Goal: Task Accomplishment & Management: Manage account settings

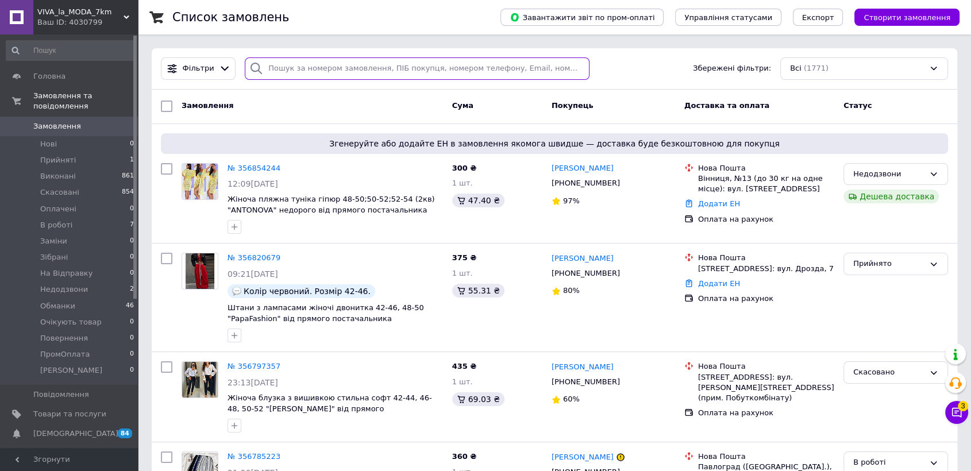
click at [355, 68] on input "search" at bounding box center [417, 68] width 345 height 22
paste input "[PHONE_NUMBER]"
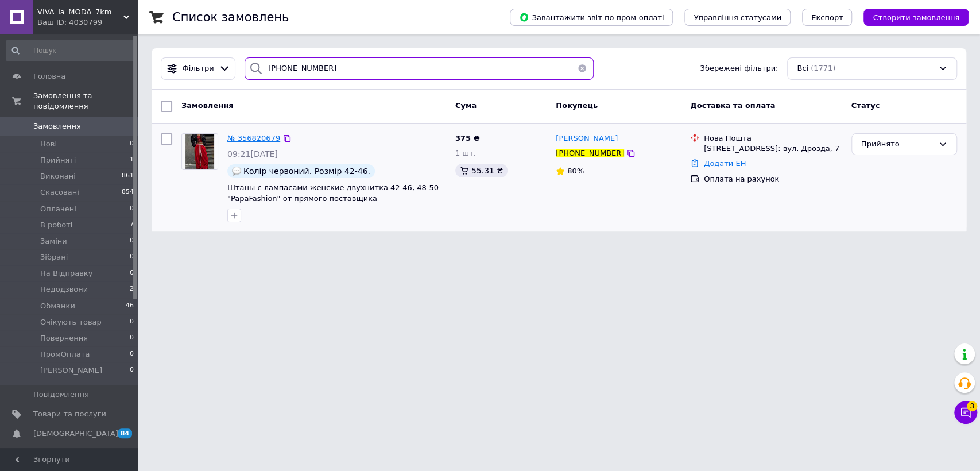
type input "[PHONE_NUMBER]"
click at [264, 137] on span "№ 356820679" at bounding box center [253, 138] width 53 height 9
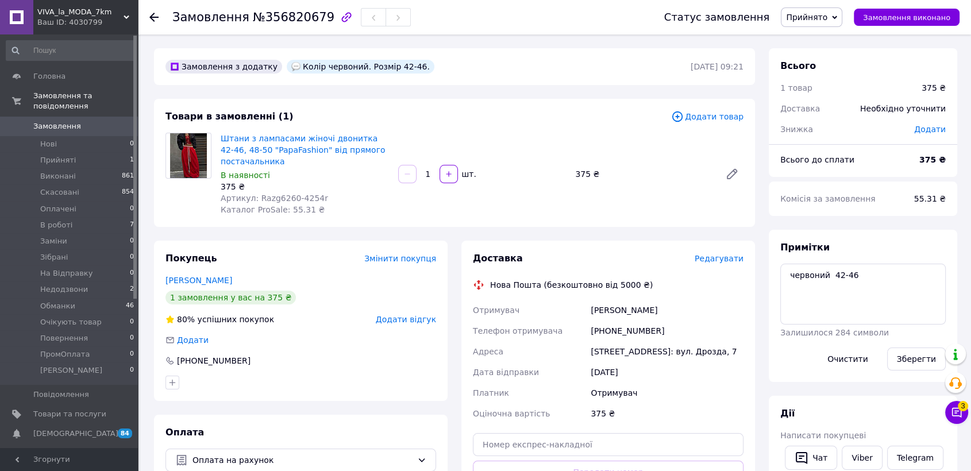
click at [813, 10] on span "Прийнято" at bounding box center [810, 17] width 61 height 20
click at [822, 94] on li "В роботі" at bounding box center [818, 91] width 74 height 17
click at [787, 275] on textarea "червоний 42-46" at bounding box center [862, 294] width 165 height 61
paste textarea "#опл"
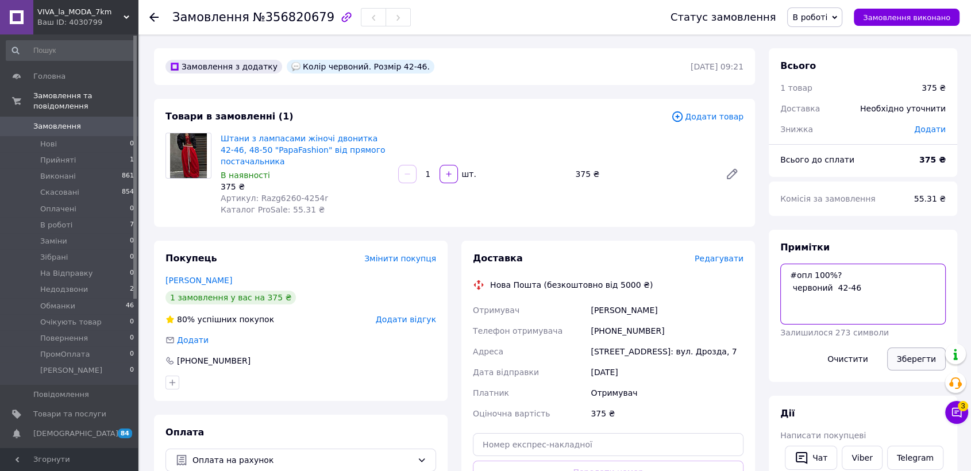
type textarea "#опл 100%? червоний 42-46"
click at [923, 367] on button "Зберегти" at bounding box center [916, 358] width 59 height 23
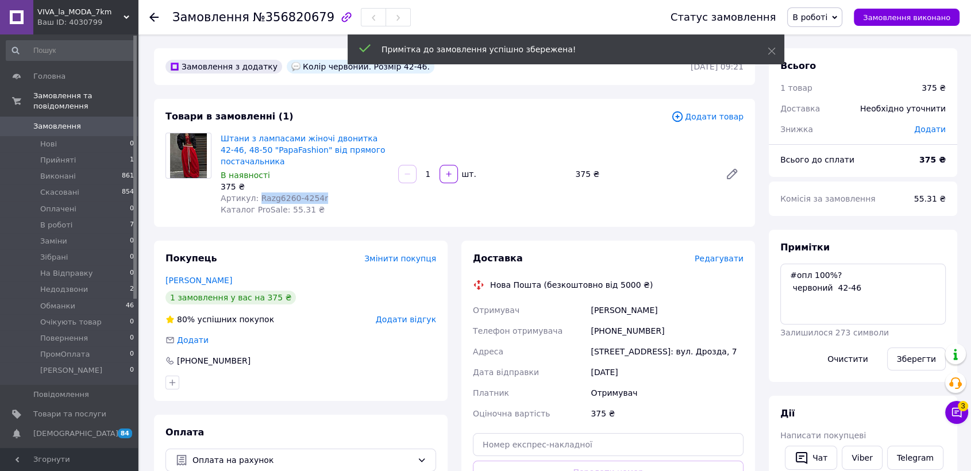
drag, startPoint x: 254, startPoint y: 196, endPoint x: 317, endPoint y: 198, distance: 62.6
click at [317, 198] on div "Артикул: Razg6260-4254r" at bounding box center [305, 197] width 168 height 11
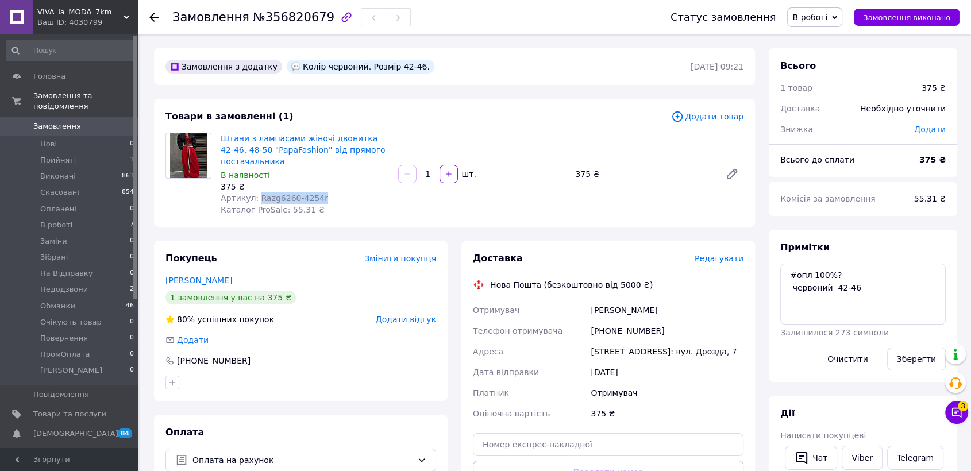
copy span "Razg6260-4254r"
click at [607, 309] on div "[PERSON_NAME]" at bounding box center [666, 310] width 157 height 21
copy div "[PERSON_NAME]"
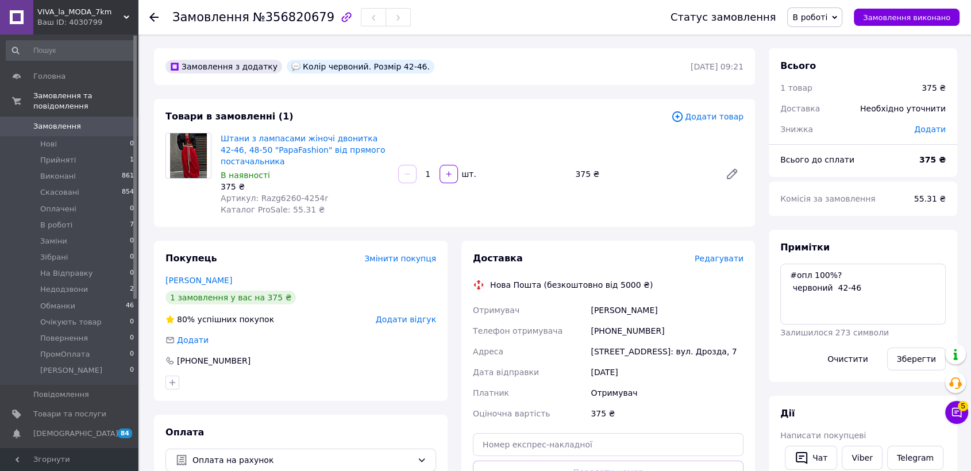
click at [598, 329] on div "[PHONE_NUMBER]" at bounding box center [666, 330] width 157 height 21
copy div "[PHONE_NUMBER]"
drag, startPoint x: 800, startPoint y: 273, endPoint x: 876, endPoint y: 298, distance: 80.5
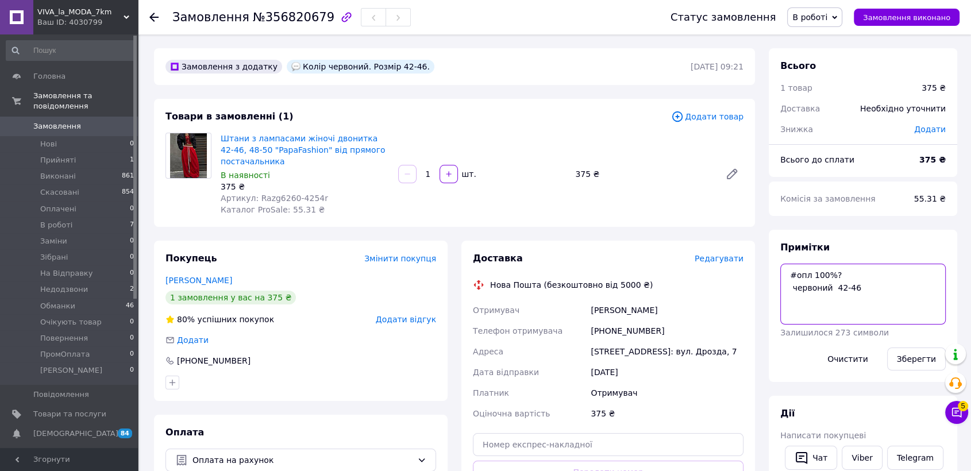
click at [876, 298] on textarea "#опл 100%? червоний 42-46" at bounding box center [862, 294] width 165 height 61
click at [598, 353] on div "[STREET_ADDRESS]: вул. Дрозда, 7" at bounding box center [666, 351] width 157 height 21
copy div "Чернігів"
click at [76, 121] on span "Замовлення" at bounding box center [69, 126] width 73 height 10
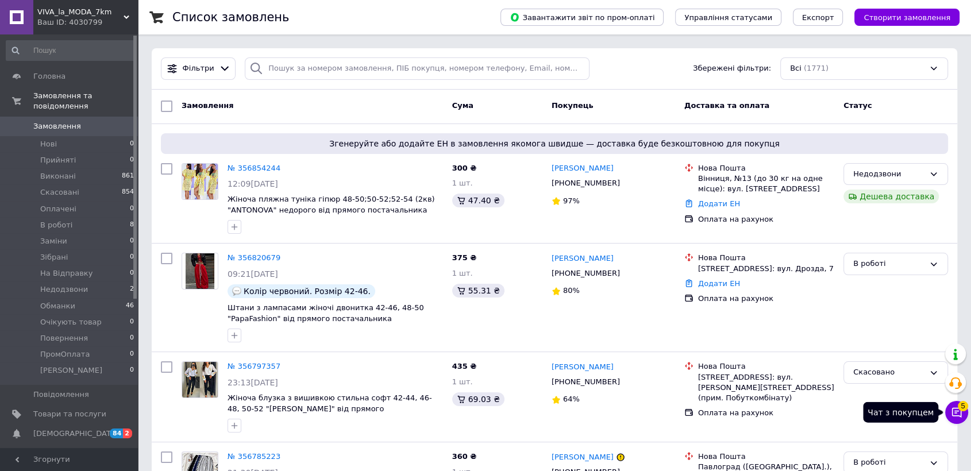
click at [952, 418] on button "Чат з покупцем 5" at bounding box center [956, 412] width 23 height 23
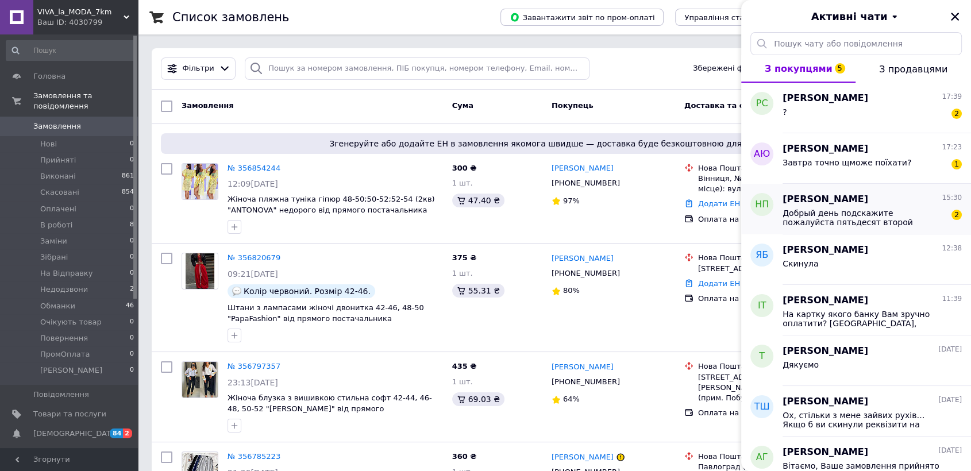
click at [860, 210] on span "Добрый день подскажите пожалуйста пятьдесят второй размер полный обхват груди д…" at bounding box center [863, 217] width 163 height 18
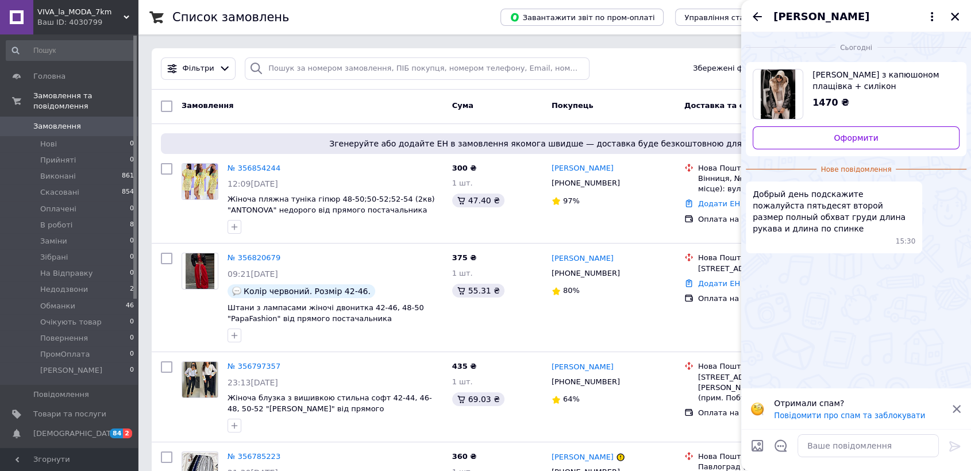
click at [866, 85] on span "Куртка бомбер з капюшоном плащівка + силікон 150 42-46, 46-48, 50-52 (2цв) "LUP…" at bounding box center [881, 80] width 138 height 23
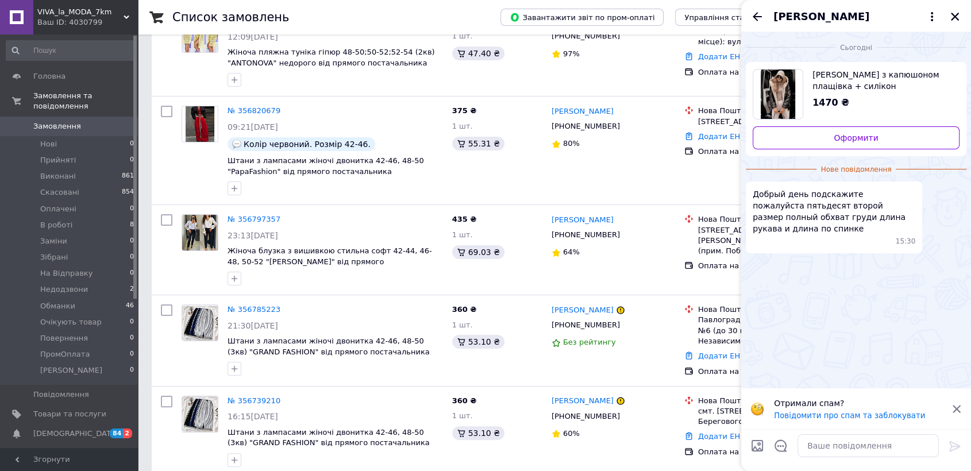
scroll to position [255, 0]
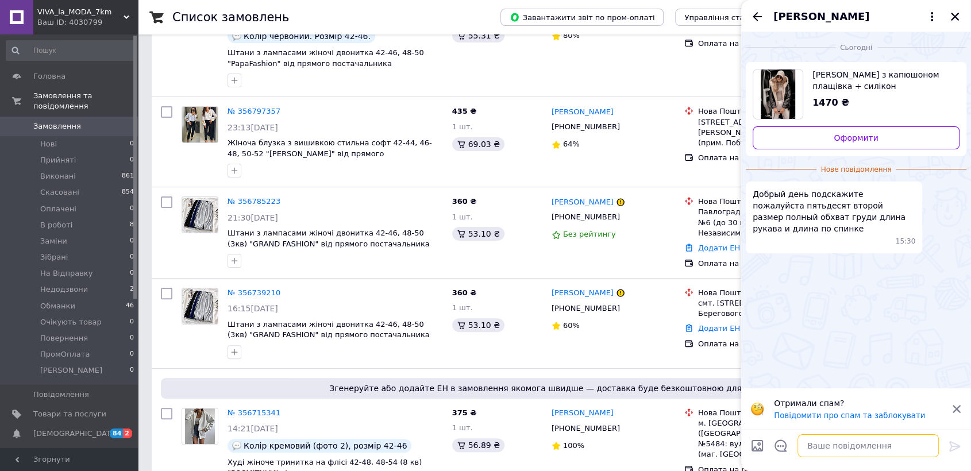
click at [878, 450] on textarea at bounding box center [867, 445] width 141 height 23
type textarea "Добрий день"
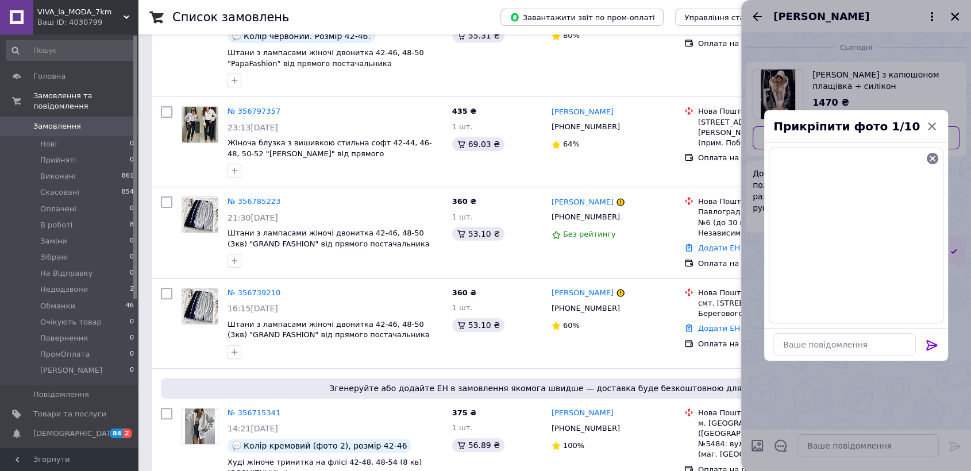
click at [928, 343] on icon at bounding box center [932, 345] width 14 height 14
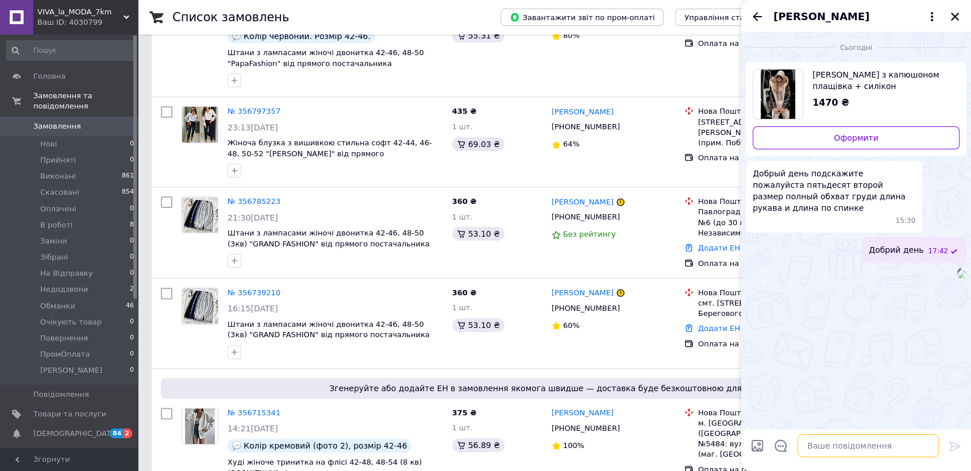
click at [808, 445] on textarea at bounding box center [867, 445] width 141 height 23
type textarea "я"
type textarea "Який колір Вам треба?"
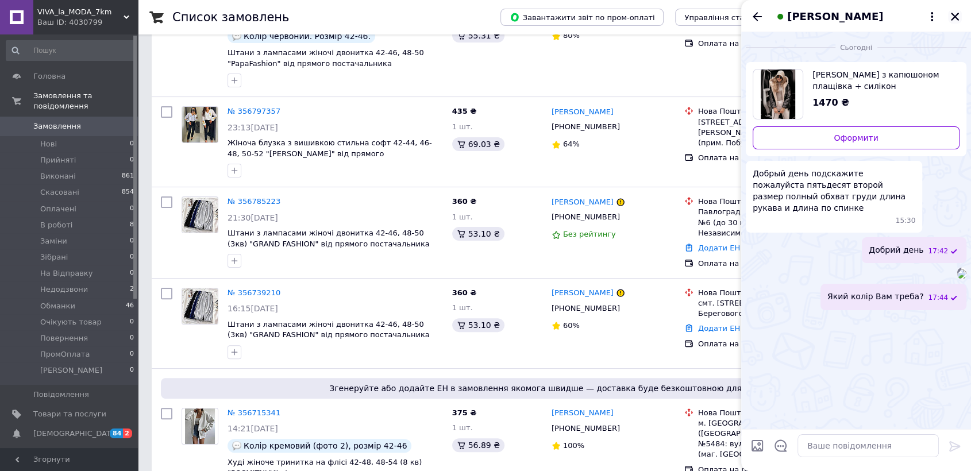
click at [950, 18] on icon "Закрити" at bounding box center [954, 16] width 10 height 10
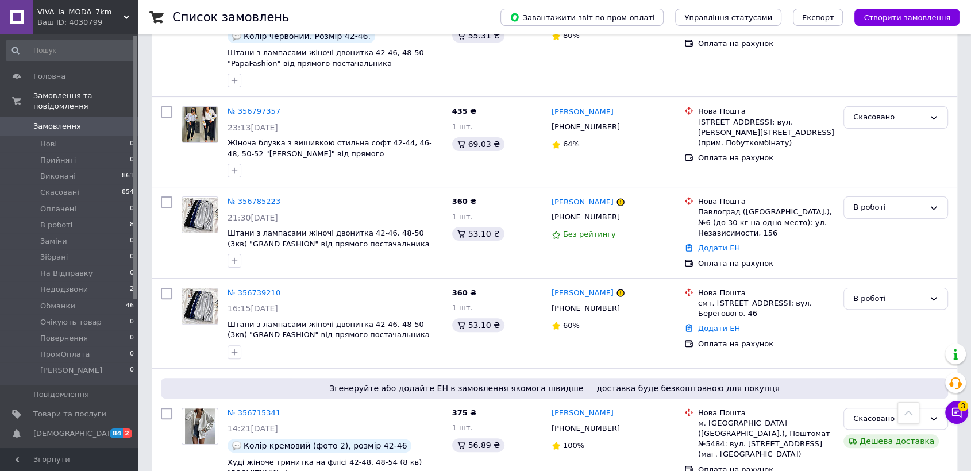
click at [946, 414] on button "Чат з покупцем 3" at bounding box center [956, 412] width 23 height 23
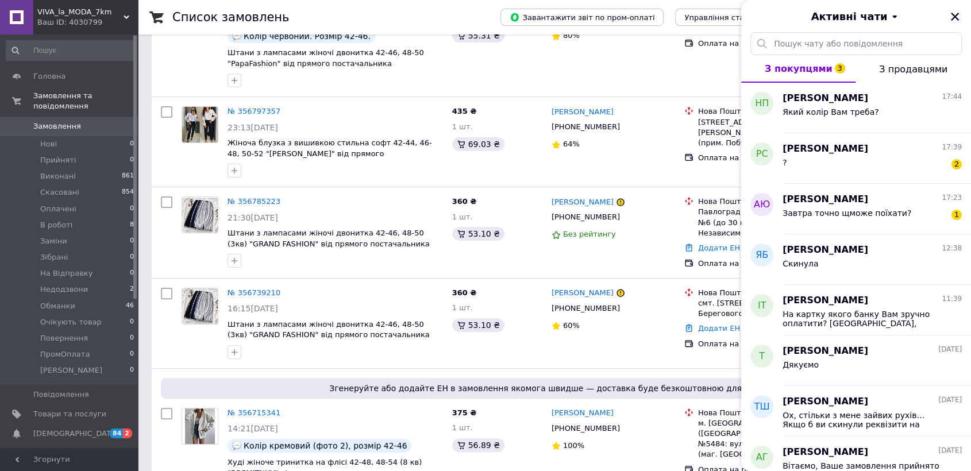
click at [953, 14] on icon "Закрити" at bounding box center [954, 17] width 8 height 8
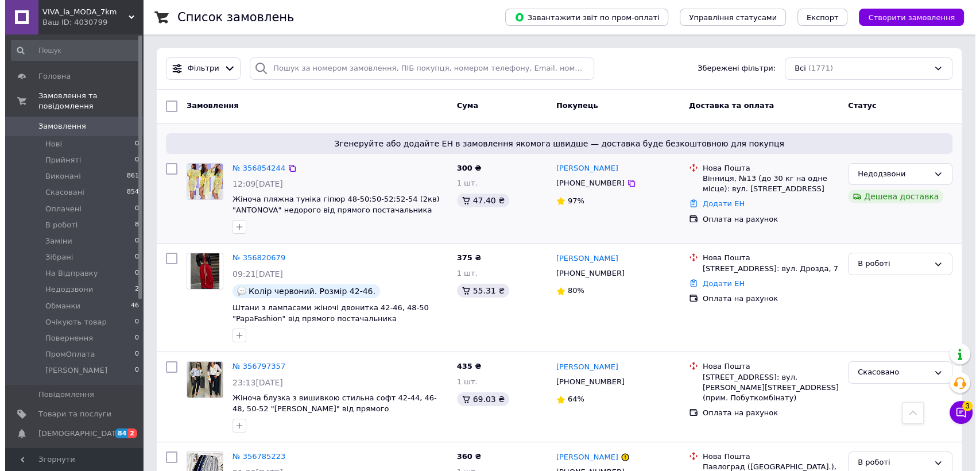
scroll to position [0, 0]
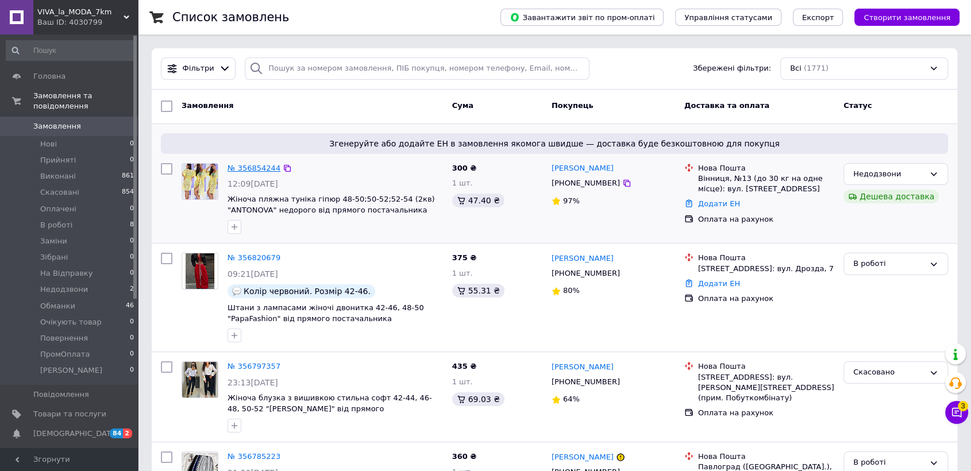
click at [246, 170] on link "№ 356854244" at bounding box center [253, 168] width 53 height 9
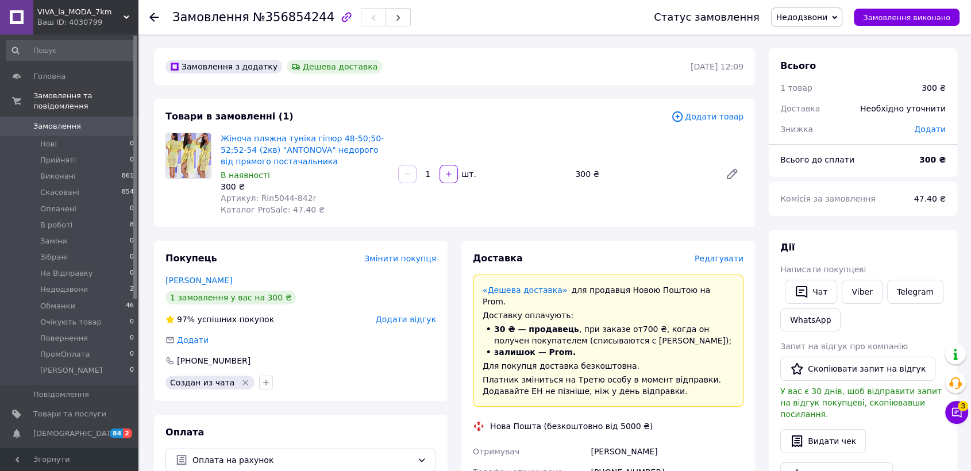
click at [95, 121] on span "Замовлення" at bounding box center [69, 126] width 73 height 10
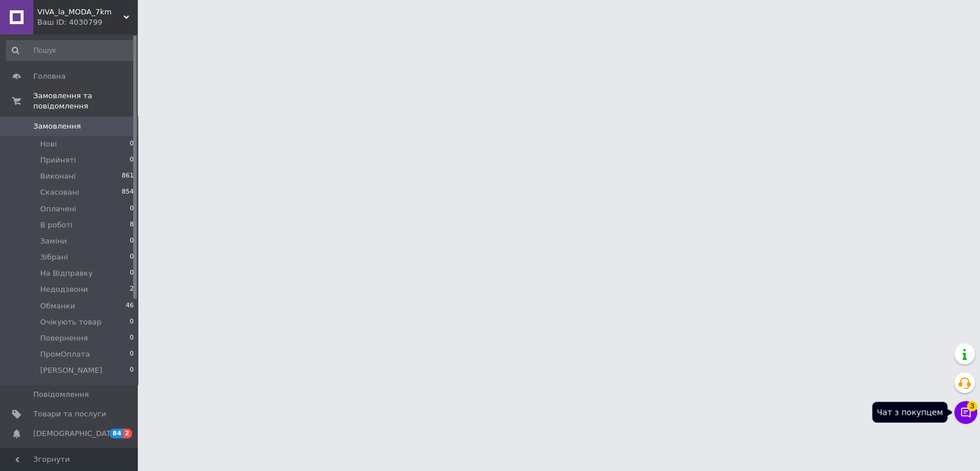
click at [964, 410] on icon at bounding box center [965, 412] width 11 height 11
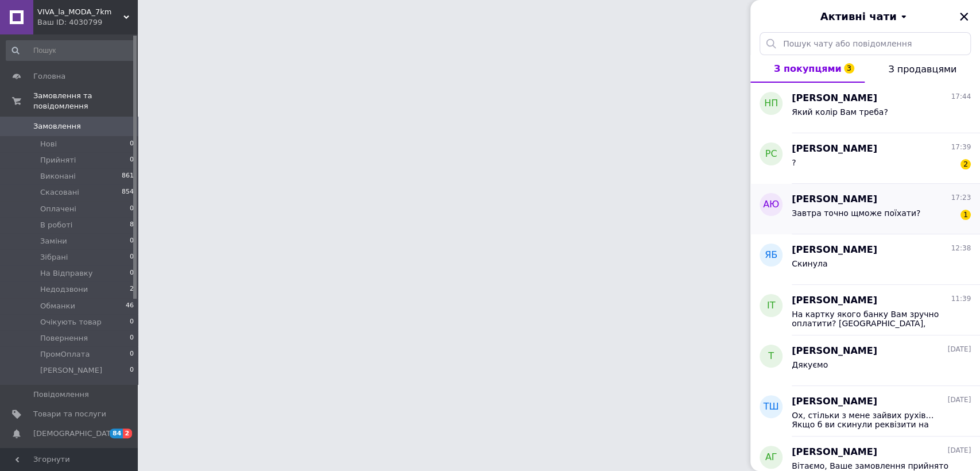
click at [888, 219] on div "Завтра точно щможе поїхати?" at bounding box center [856, 216] width 129 height 16
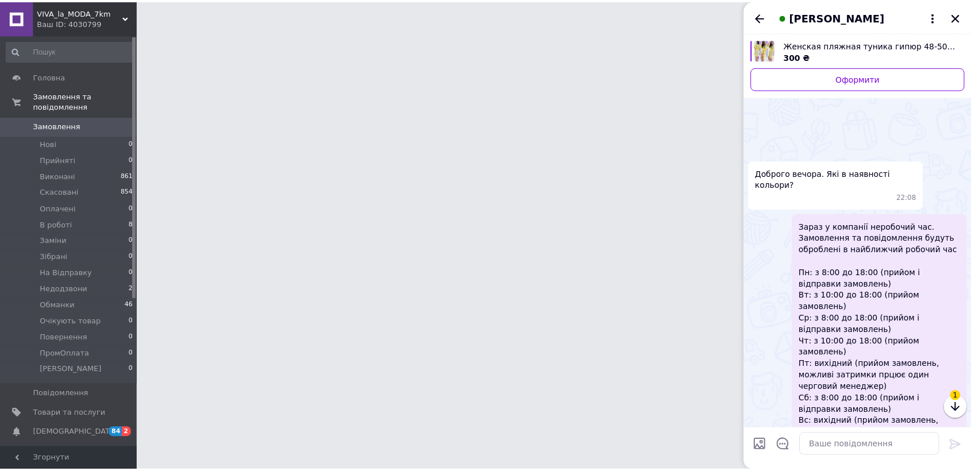
scroll to position [814, 0]
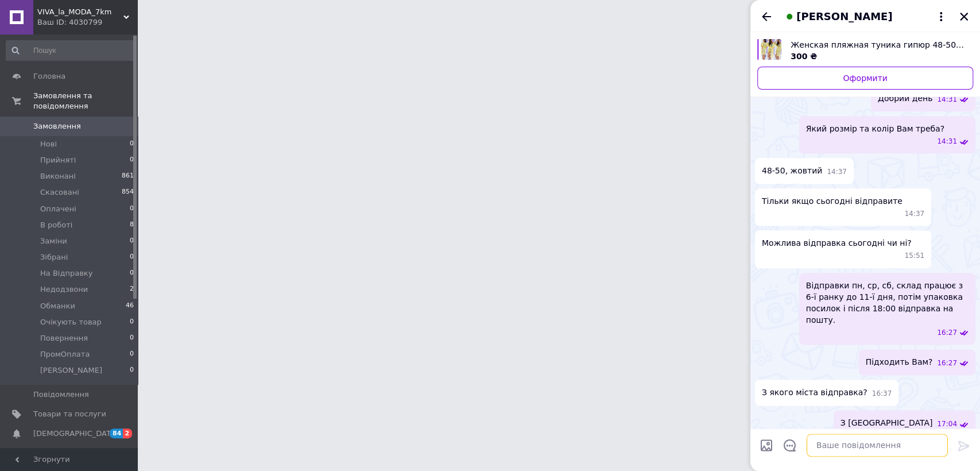
click at [911, 456] on textarea at bounding box center [877, 445] width 141 height 23
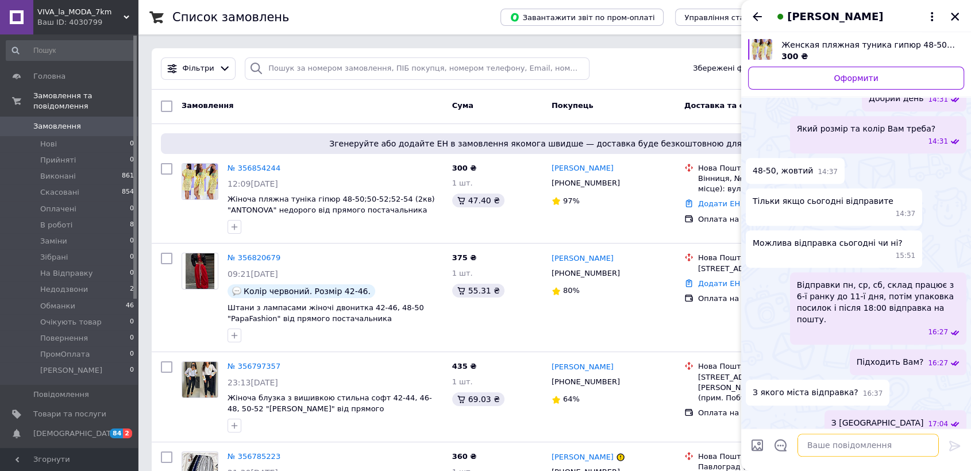
scroll to position [785, 0]
type textarea "Так"
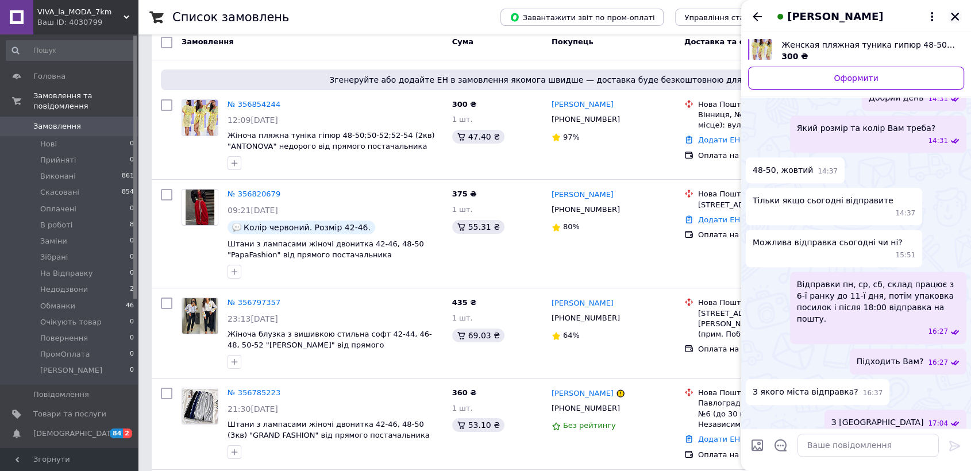
click at [950, 11] on icon "Закрити" at bounding box center [954, 16] width 10 height 10
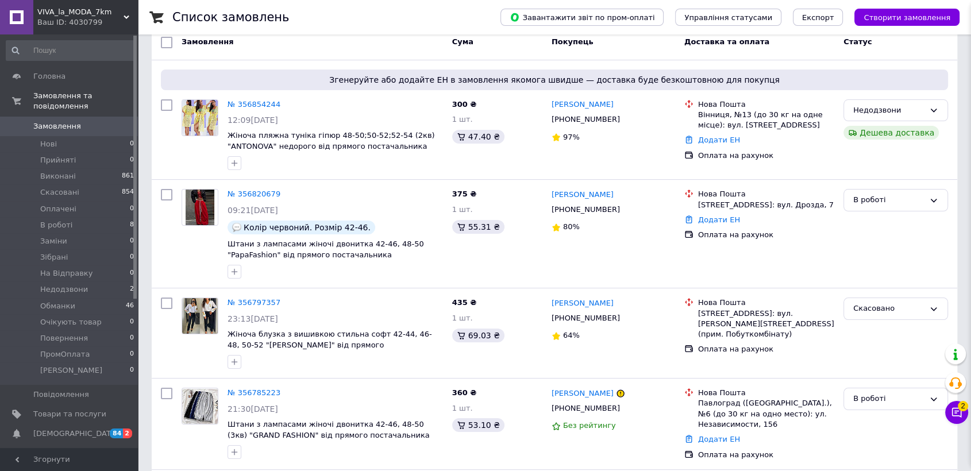
scroll to position [795, 0]
click at [961, 401] on span "2" at bounding box center [962, 406] width 10 height 10
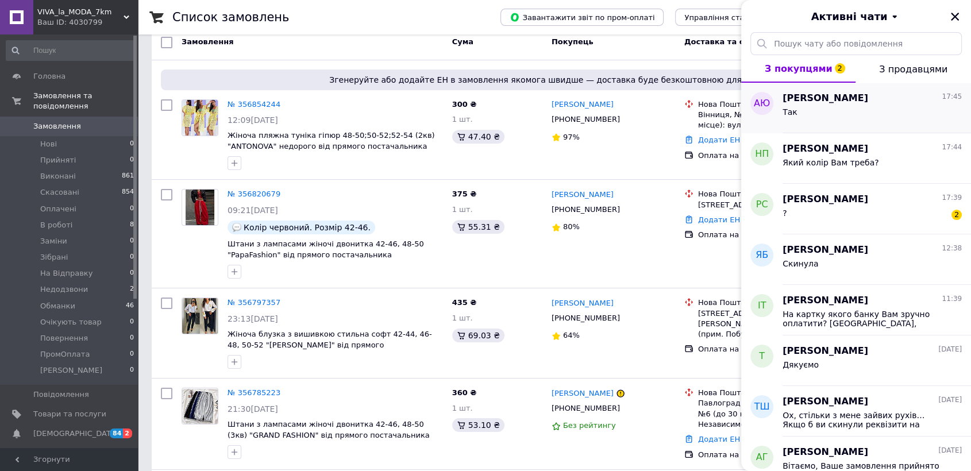
click at [900, 114] on div "Так" at bounding box center [871, 114] width 179 height 18
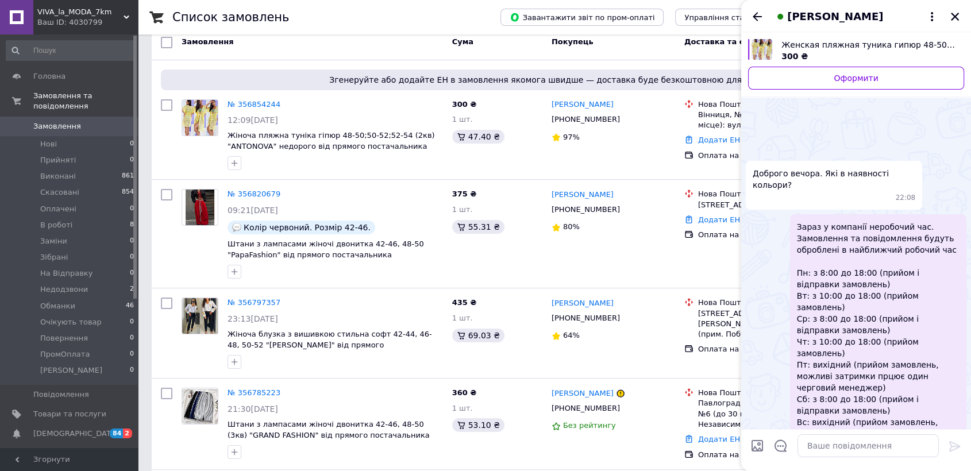
scroll to position [824, 0]
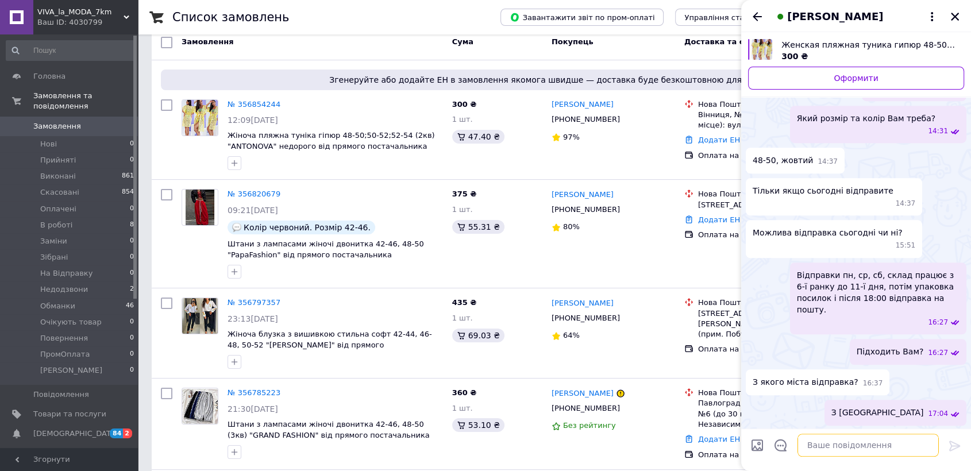
click at [907, 440] on textarea at bounding box center [867, 445] width 141 height 23
type textarea "В двох кольорах"
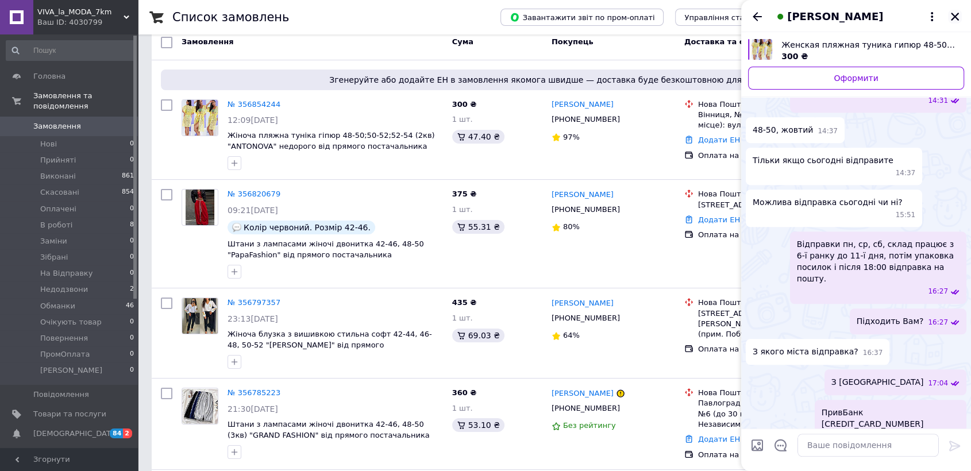
click at [956, 15] on icon "Закрити" at bounding box center [954, 17] width 8 height 8
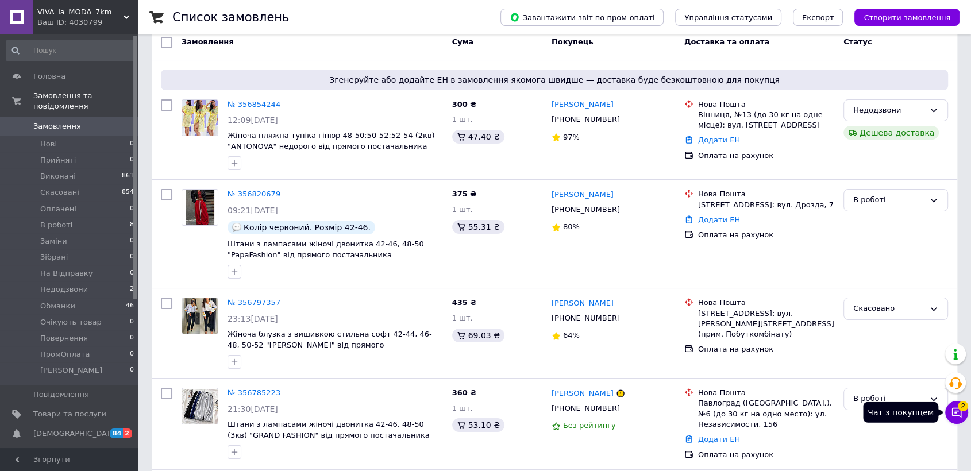
click at [956, 412] on icon at bounding box center [957, 413] width 10 height 10
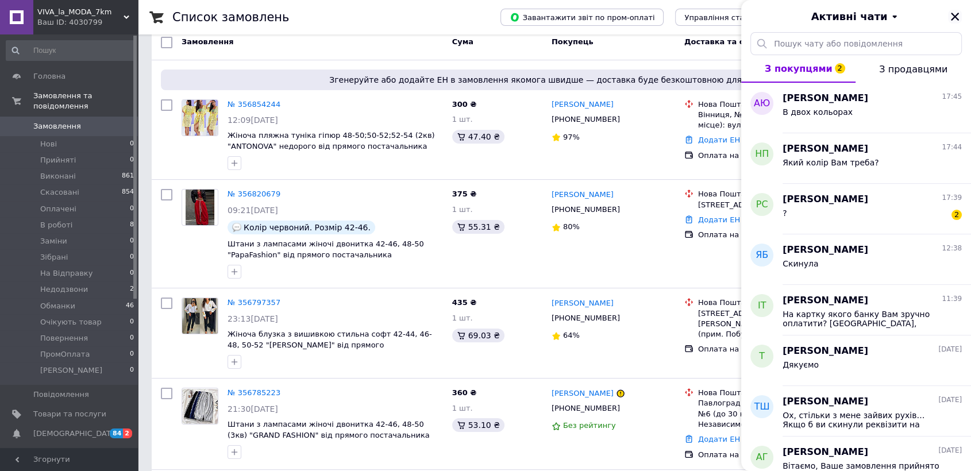
click at [951, 18] on icon "Закрити" at bounding box center [954, 16] width 10 height 10
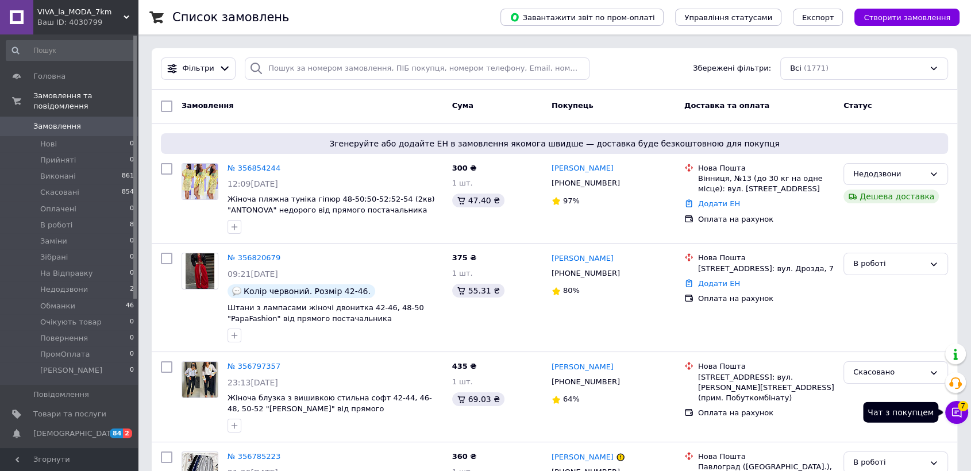
click at [960, 401] on span "7" at bounding box center [962, 404] width 10 height 10
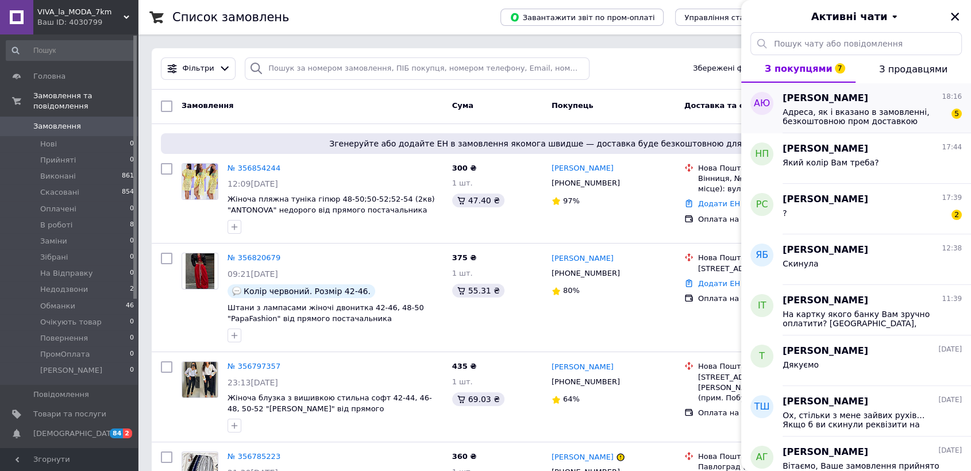
click at [809, 126] on div "АНЖЕЛА Юрьева 18:16 Адреса, як і вказано в замовленні, безкоштовною пром достав…" at bounding box center [876, 108] width 188 height 51
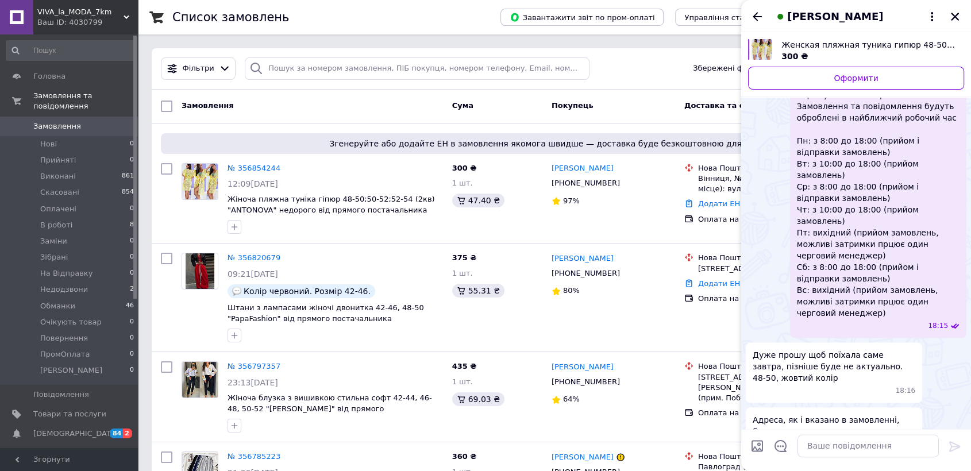
scroll to position [1386, 0]
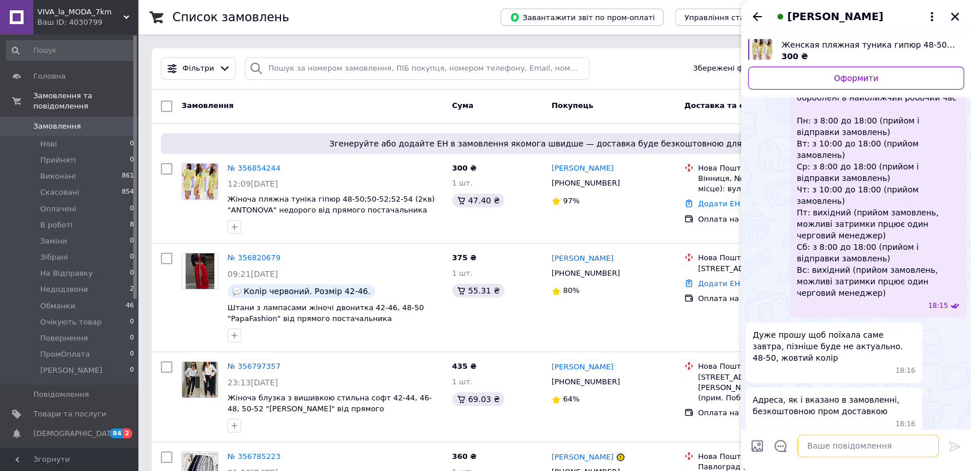
click at [870, 456] on textarea at bounding box center [867, 445] width 141 height 23
paste textarea "Скиньте будь ласка скрін оплати на вайбер 0663045823, це бухгалтерія"
type textarea "Скиньте будь ласка скрін оплати на вайбер 0663045823, це бухгалтерія"
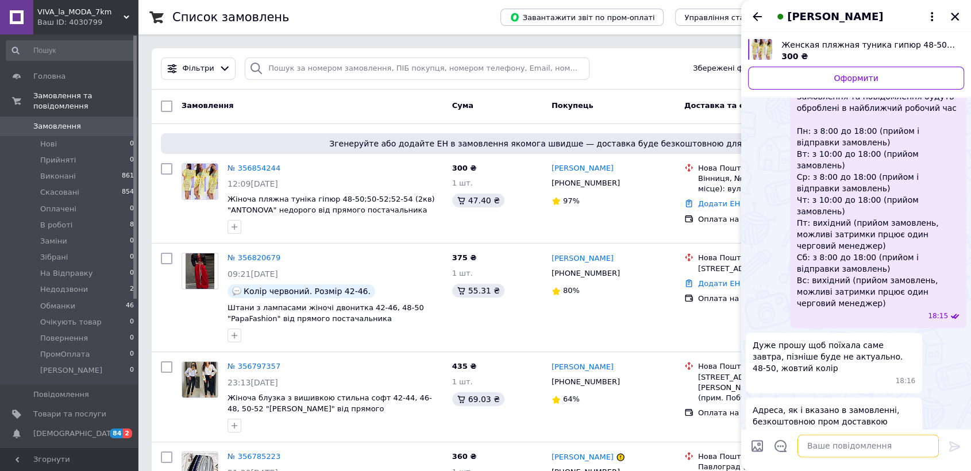
scroll to position [1419, 0]
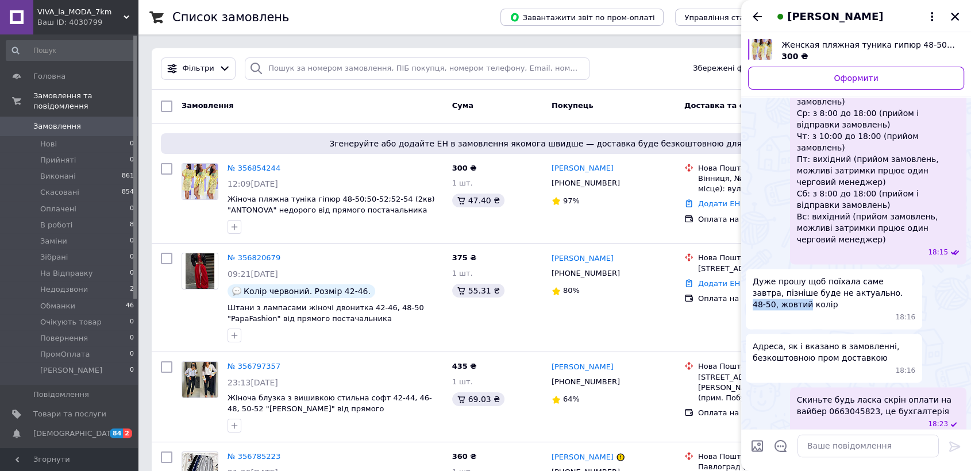
drag, startPoint x: 906, startPoint y: 281, endPoint x: 852, endPoint y: 282, distance: 54.0
click at [852, 282] on span "Дуже прошу щоб поїхала саме завтра, пізніше буде не актуально. 48-50, жовтий ко…" at bounding box center [833, 293] width 163 height 34
copy span "48-50, жовтий"
click at [955, 18] on icon "Закрити" at bounding box center [954, 16] width 10 height 10
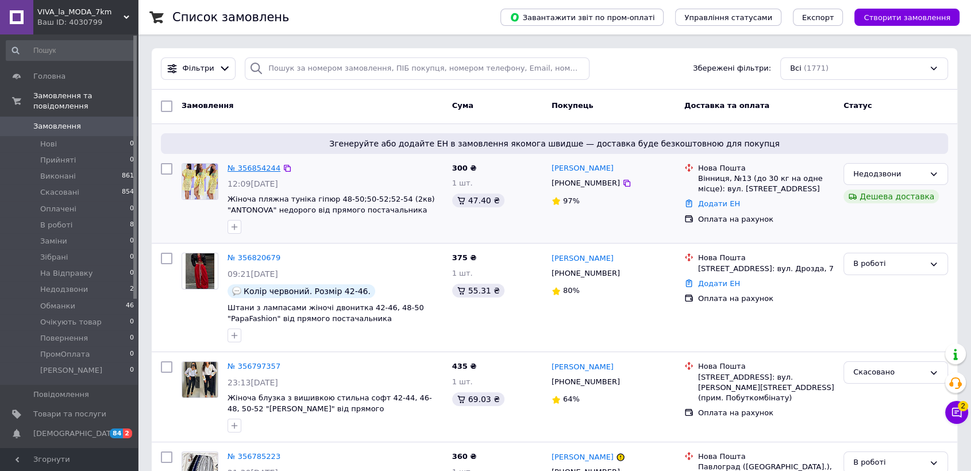
click at [246, 170] on link "№ 356854244" at bounding box center [253, 168] width 53 height 9
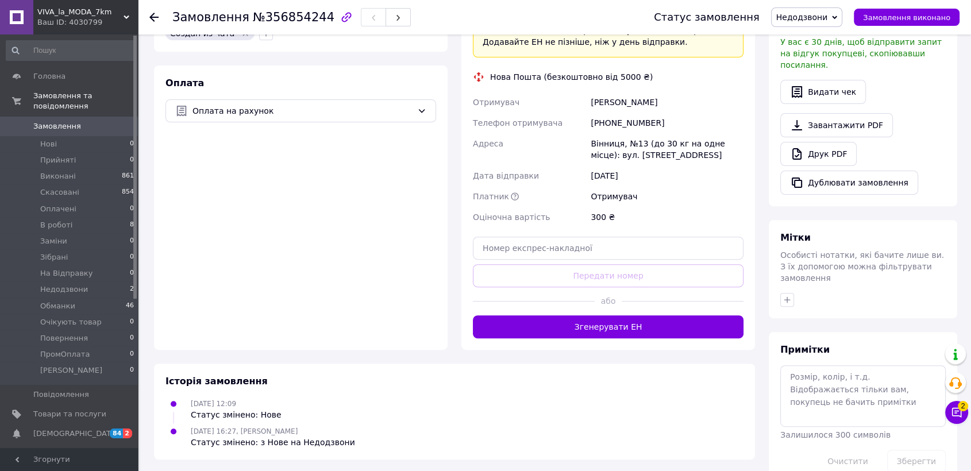
scroll to position [352, 0]
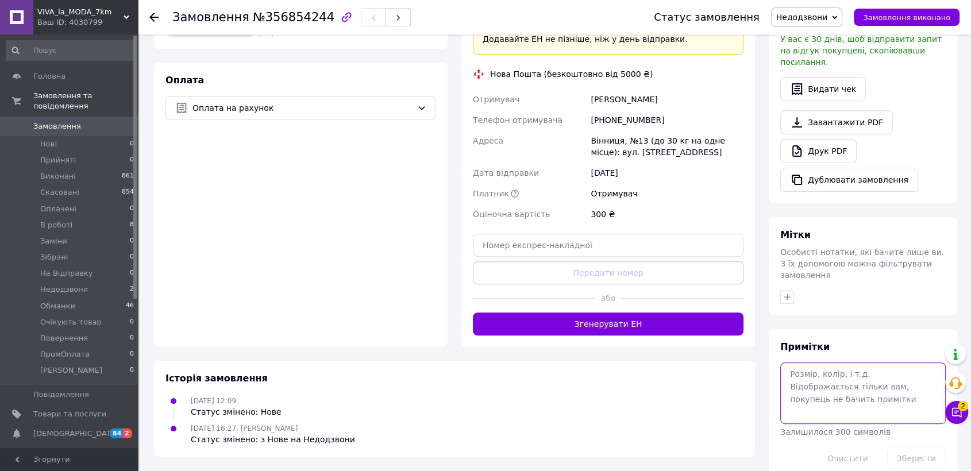
click at [836, 362] on textarea at bounding box center [862, 392] width 165 height 61
paste textarea "48-50, жовтий"
click at [790, 362] on textarea "48-50, жовтий" at bounding box center [862, 392] width 165 height 61
click at [807, 362] on textarea "48-50, жовтий" at bounding box center [862, 392] width 165 height 61
paste textarea "#опл"
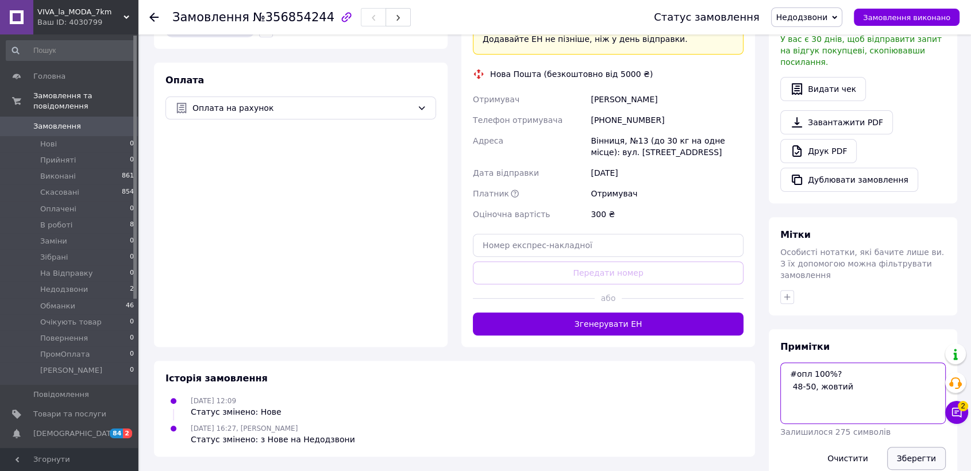
type textarea "#опл 100%? 48-50, жовтий"
click at [903, 447] on button "Зберегти" at bounding box center [916, 458] width 59 height 23
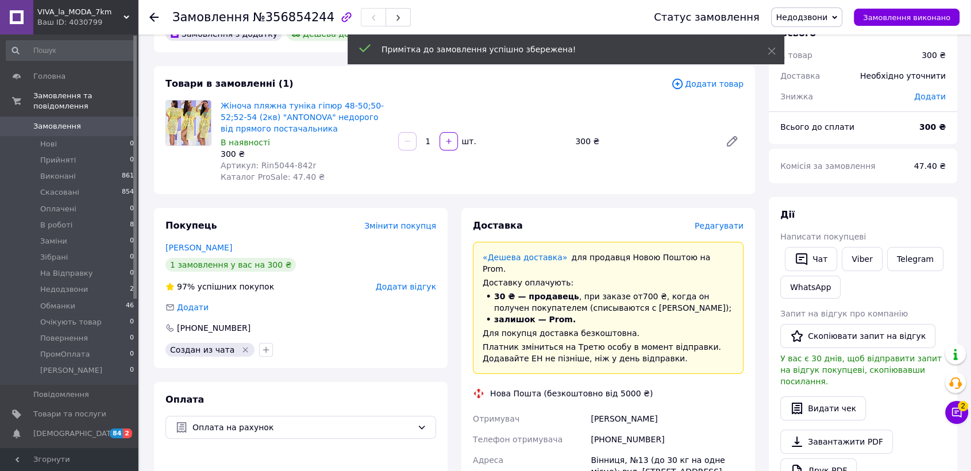
scroll to position [0, 0]
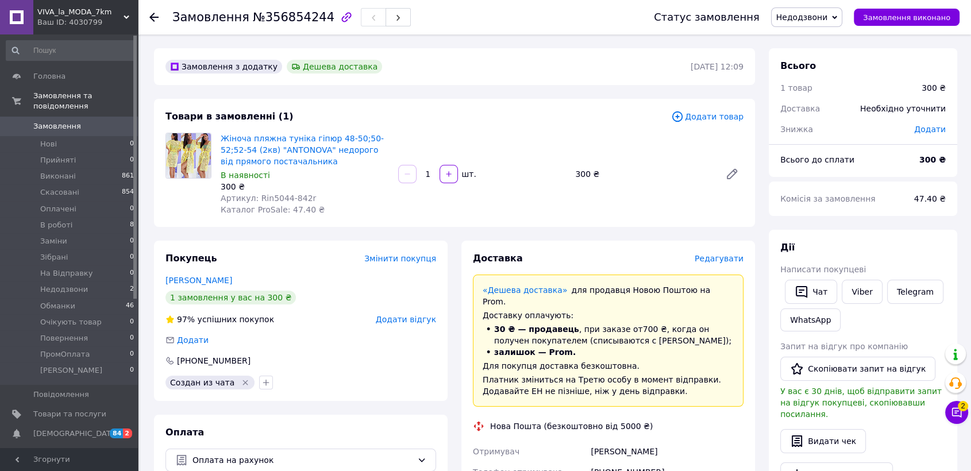
click at [838, 17] on span "Недодзвони" at bounding box center [807, 17] width 72 height 20
click at [822, 111] on li "В роботі" at bounding box center [808, 109] width 74 height 17
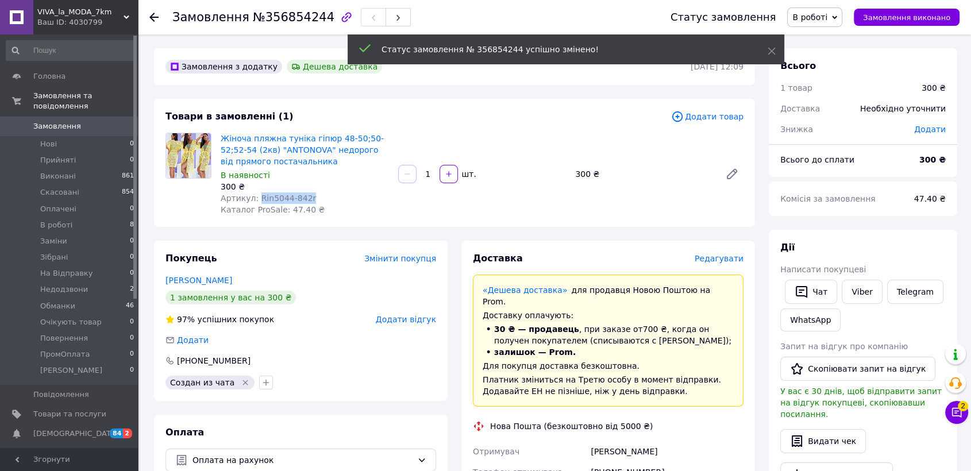
click at [304, 200] on div "Артикул: Rin5044-842r" at bounding box center [305, 197] width 168 height 11
drag, startPoint x: 304, startPoint y: 200, endPoint x: 262, endPoint y: 203, distance: 42.6
click at [264, 205] on span "Каталог ProSale: 47.40 ₴" at bounding box center [273, 209] width 104 height 9
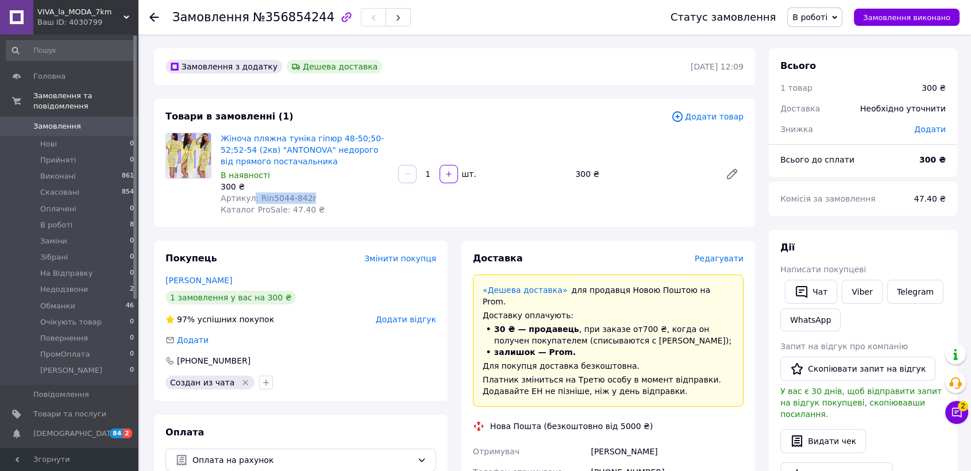
drag, startPoint x: 251, startPoint y: 196, endPoint x: 319, endPoint y: 201, distance: 67.9
click at [319, 201] on div "Артикул: Rin5044-842r" at bounding box center [305, 197] width 168 height 11
copy span ": Rin5044-842r"
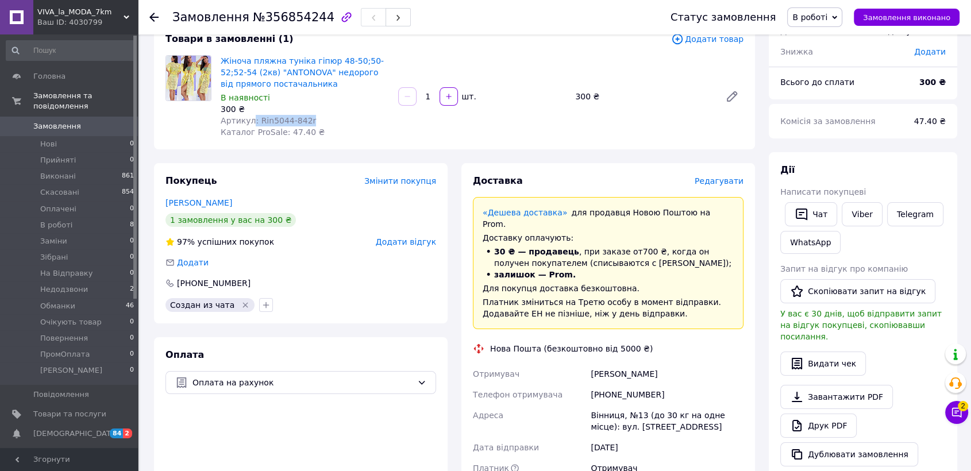
scroll to position [191, 0]
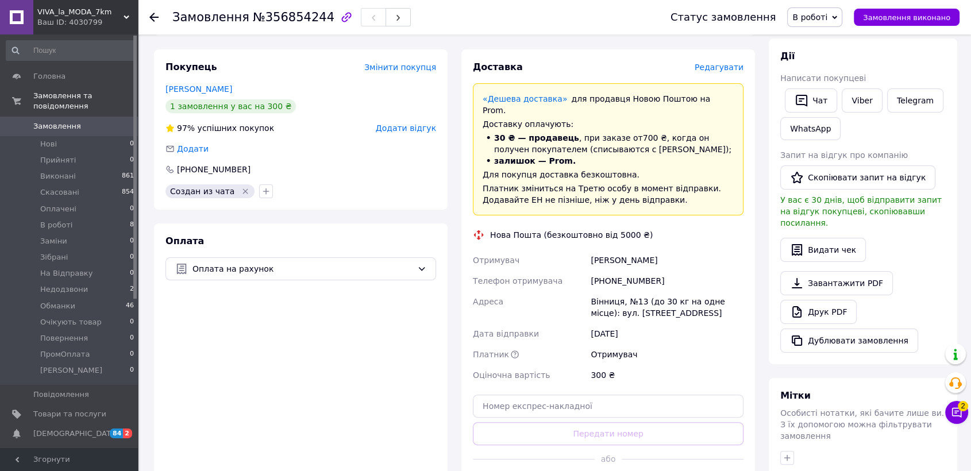
click at [627, 253] on div "Юрьева АНЖЕЛА" at bounding box center [666, 260] width 157 height 21
click at [628, 252] on div "Юрьева АНЖЕЛА" at bounding box center [666, 260] width 157 height 21
copy div "Юрьева АНЖЕЛА"
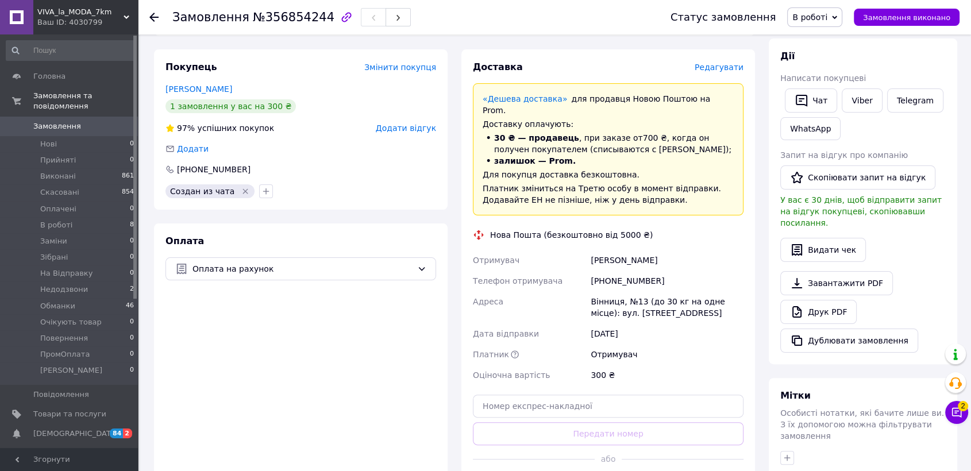
click at [593, 278] on div "[PHONE_NUMBER]" at bounding box center [666, 280] width 157 height 21
click at [602, 270] on div "[PHONE_NUMBER]" at bounding box center [666, 280] width 157 height 21
copy div "[PHONE_NUMBER]"
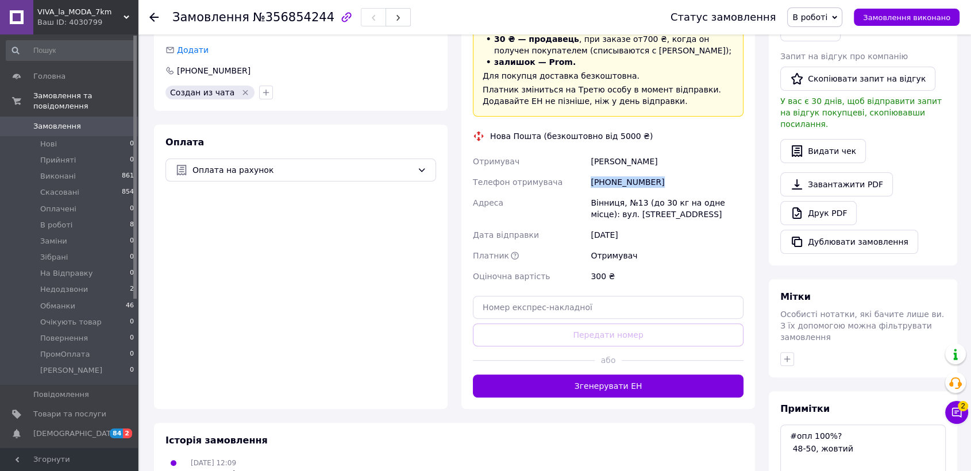
scroll to position [367, 0]
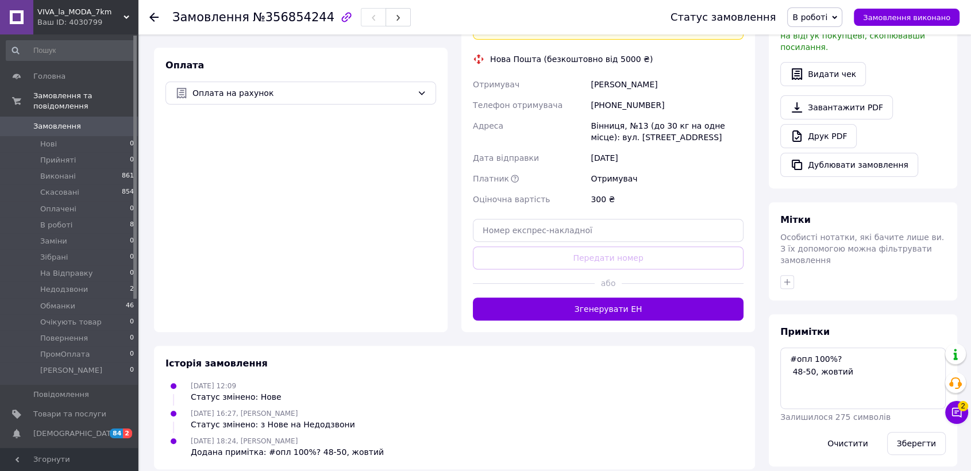
drag, startPoint x: 779, startPoint y: 335, endPoint x: 849, endPoint y: 343, distance: 71.1
click at [849, 343] on div "Примітки #опл 100%? 48-50, жовтий Залишилося 275 символів Очистити Зберегти" at bounding box center [862, 390] width 188 height 152
click at [850, 354] on textarea "#опл 100%? 48-50, жовтий" at bounding box center [862, 377] width 165 height 61
drag, startPoint x: 850, startPoint y: 354, endPoint x: 835, endPoint y: 365, distance: 18.8
click at [841, 374] on textarea "#опл 100%? 48-50, жовтий" at bounding box center [862, 377] width 165 height 61
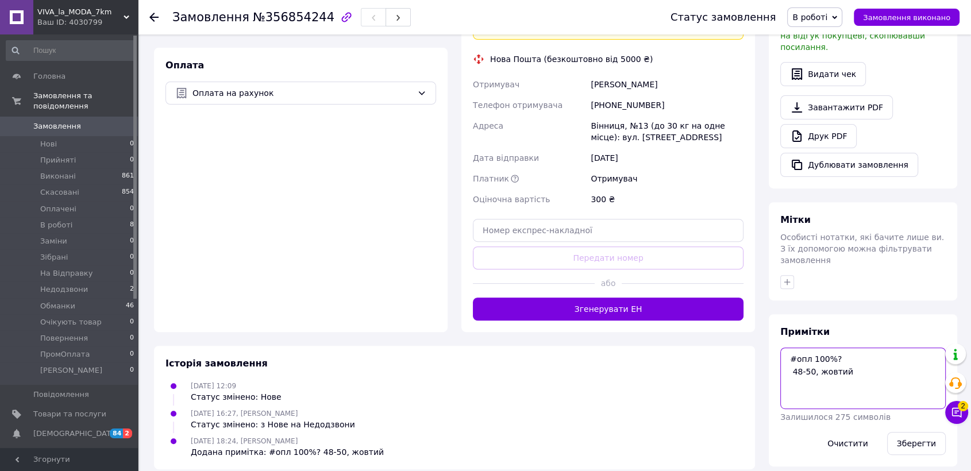
drag, startPoint x: 786, startPoint y: 333, endPoint x: 852, endPoint y: 354, distance: 69.9
click at [852, 354] on textarea "#опл 100%? 48-50, жовтий" at bounding box center [862, 377] width 165 height 61
click at [602, 115] on div "Вінниця, №13 (до 30 кг на одне місце): вул. [STREET_ADDRESS]" at bounding box center [666, 131] width 157 height 32
copy div "Вінниця"
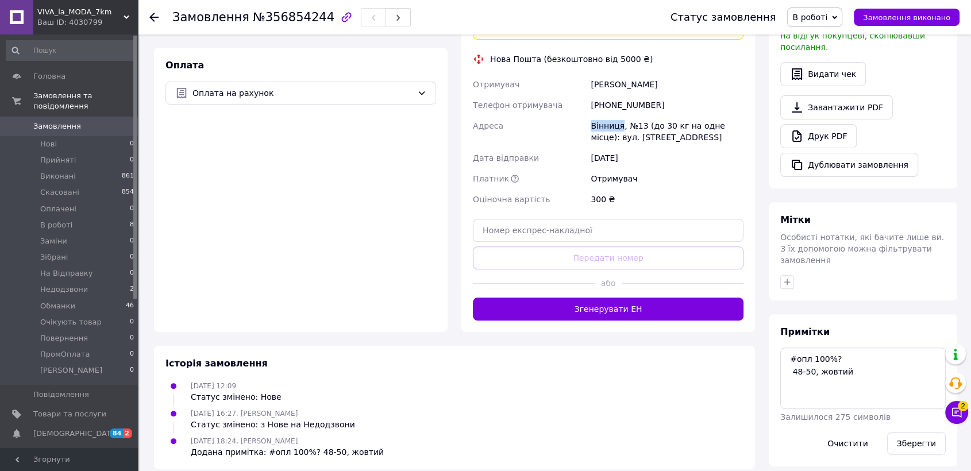
click at [46, 121] on span "Замовлення" at bounding box center [57, 126] width 48 height 10
